Goal: Information Seeking & Learning: Learn about a topic

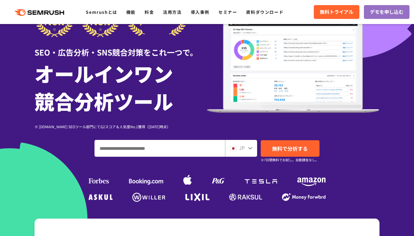
scroll to position [65, 0]
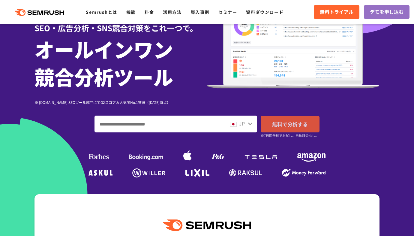
click at [302, 128] on link "無料で分析する" at bounding box center [290, 124] width 59 height 17
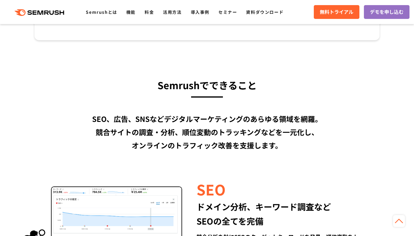
scroll to position [426, 0]
